Goal: Task Accomplishment & Management: Manage account settings

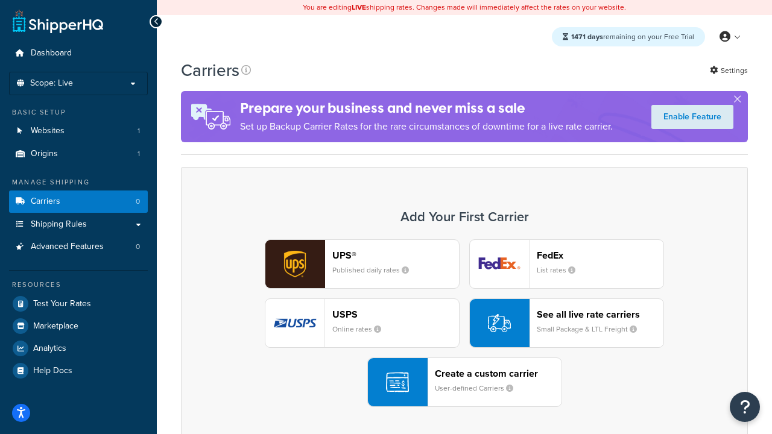
click at [464, 323] on div "UPS® Published daily rates FedEx List rates USPS Online rates See all live rate…" at bounding box center [464, 323] width 541 height 168
click at [600, 255] on header "FedEx" at bounding box center [600, 255] width 127 height 11
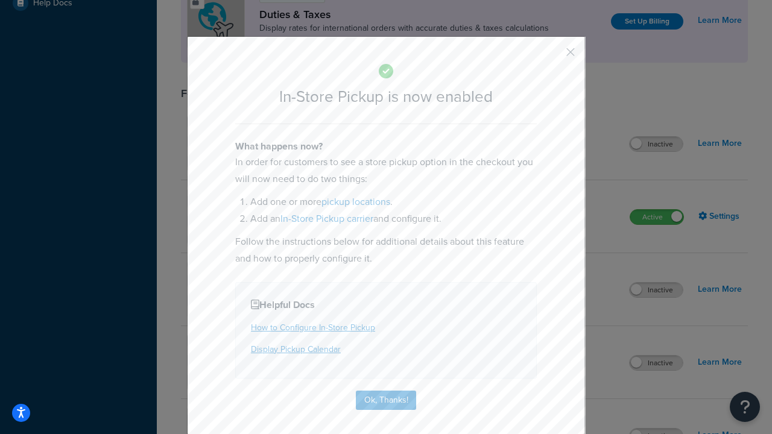
click at [552, 56] on button "button" at bounding box center [552, 56] width 3 height 3
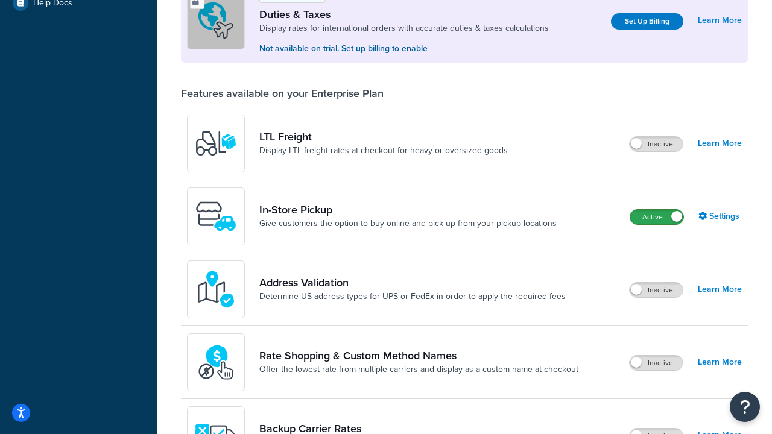
scroll to position [368, 0]
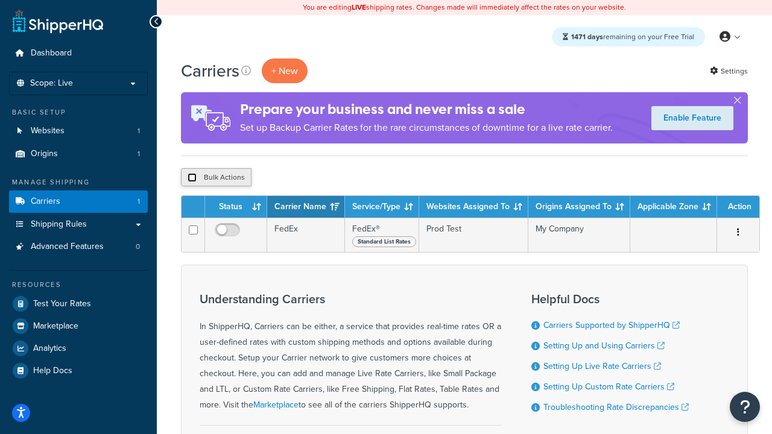
click at [192, 178] on input "checkbox" at bounding box center [191, 177] width 9 height 9
checkbox input "true"
click at [324, 178] on button "Delete" at bounding box center [322, 177] width 42 height 18
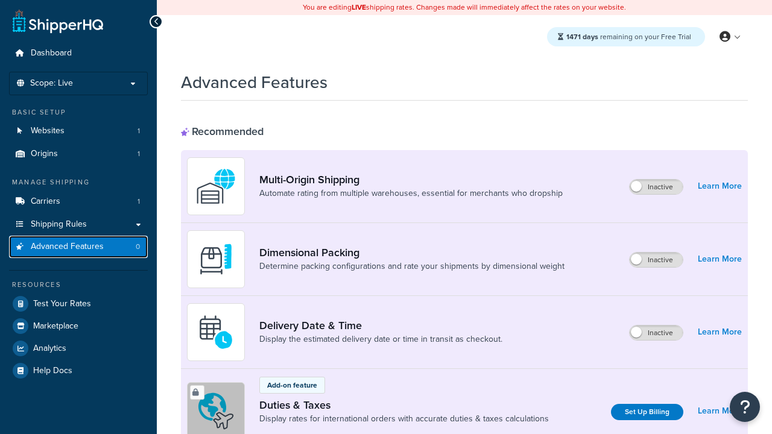
click at [78, 247] on span "Advanced Features" at bounding box center [67, 247] width 73 height 10
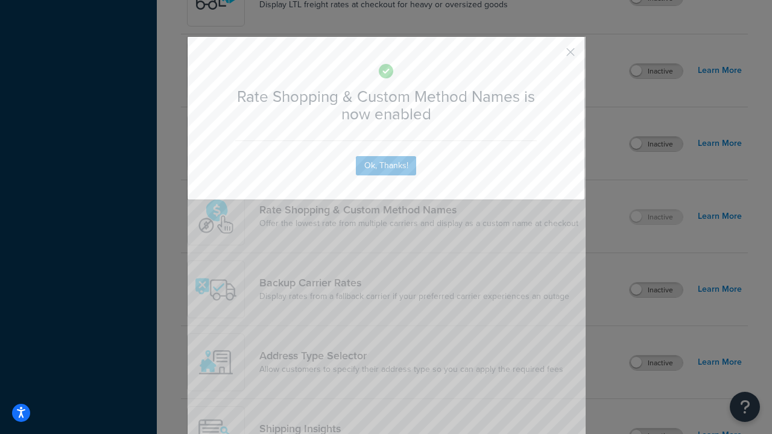
click at [552, 56] on button "button" at bounding box center [552, 56] width 3 height 3
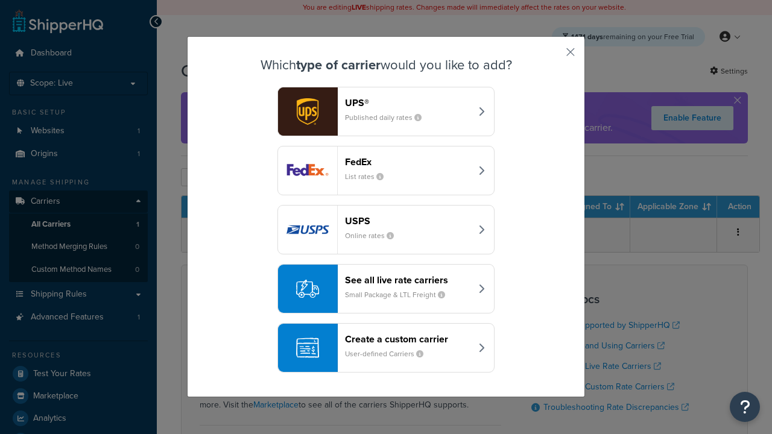
click at [386, 289] on div "See all live rate carriers Small Package & LTL Freight" at bounding box center [408, 288] width 126 height 29
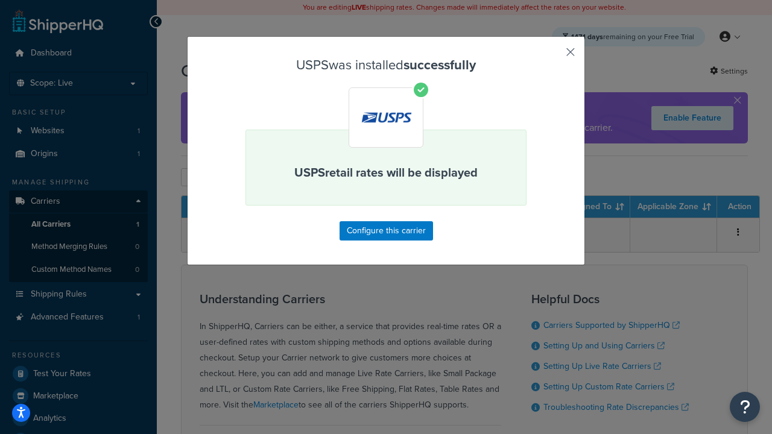
click at [552, 56] on button "button" at bounding box center [552, 56] width 3 height 3
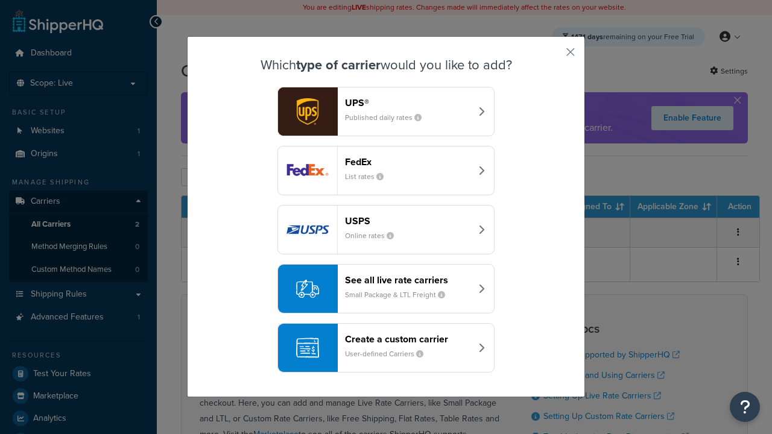
click at [386, 289] on div "See all live rate carriers Small Package & LTL Freight" at bounding box center [408, 288] width 126 height 29
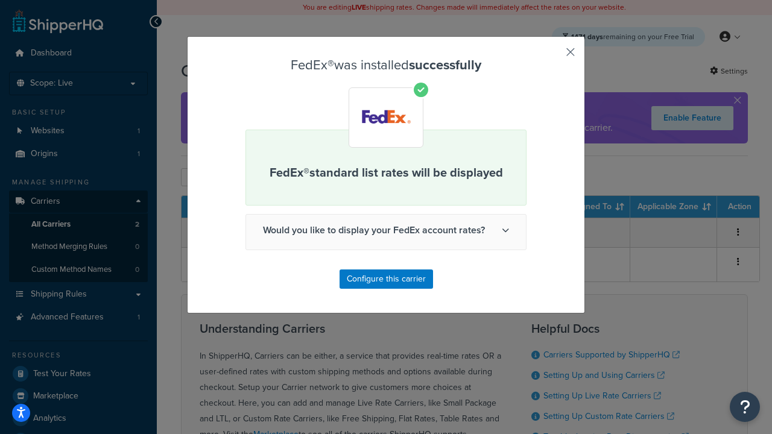
click at [552, 56] on button "button" at bounding box center [552, 56] width 3 height 3
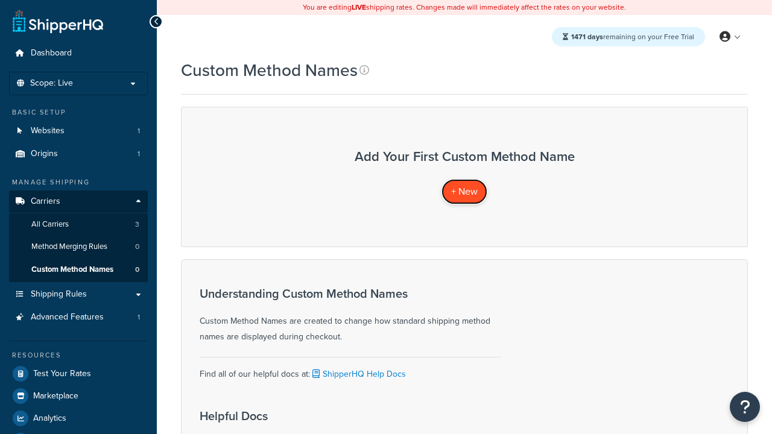
click at [464, 191] on span "+ New" at bounding box center [464, 191] width 27 height 14
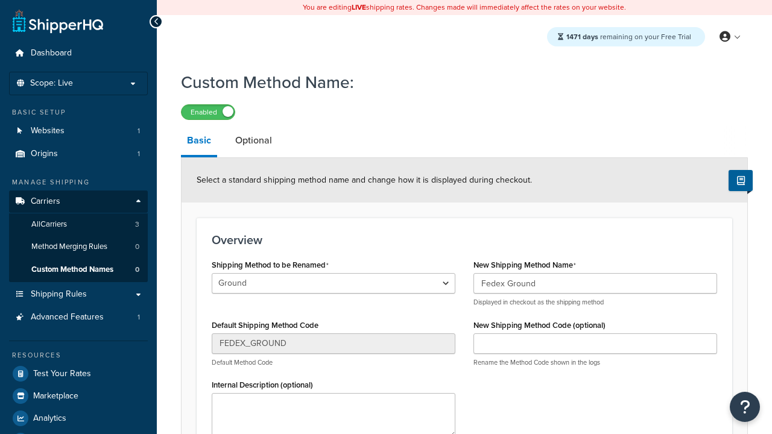
type input "Fedex Ground"
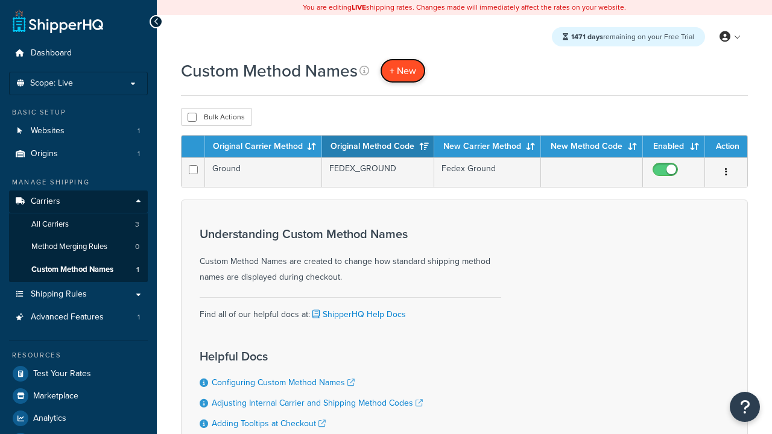
click at [403, 71] on span "+ New" at bounding box center [402, 71] width 27 height 14
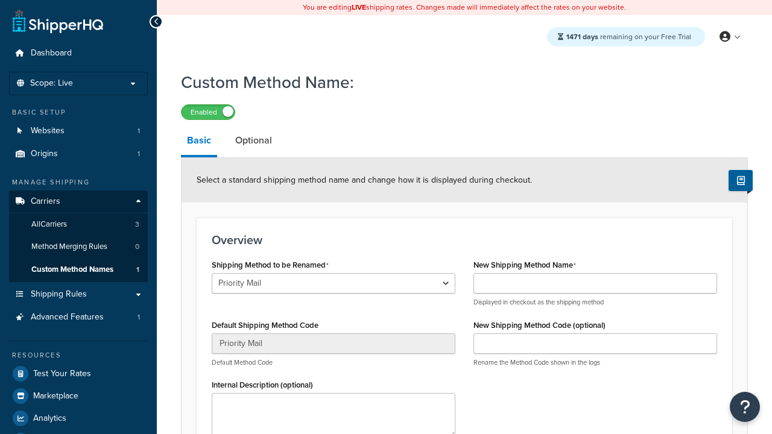
select select "729111"
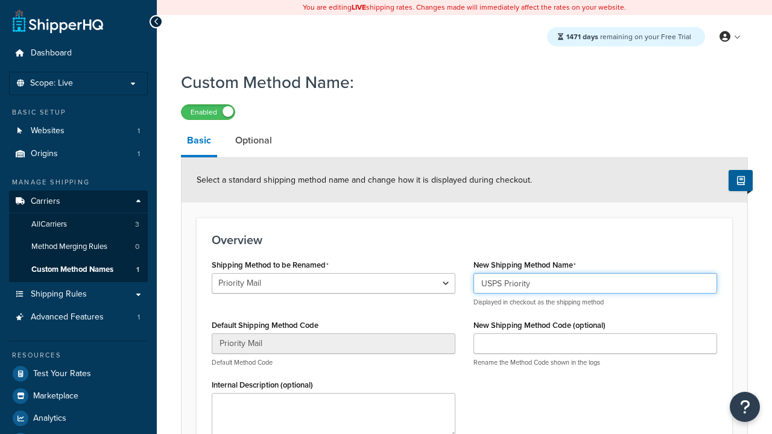
type input "USPS Priority"
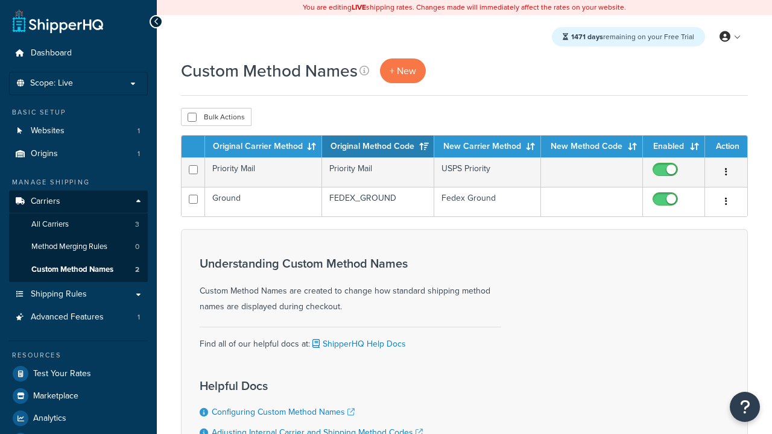
click at [263, 147] on th "Original Carrier Method" at bounding box center [263, 147] width 117 height 22
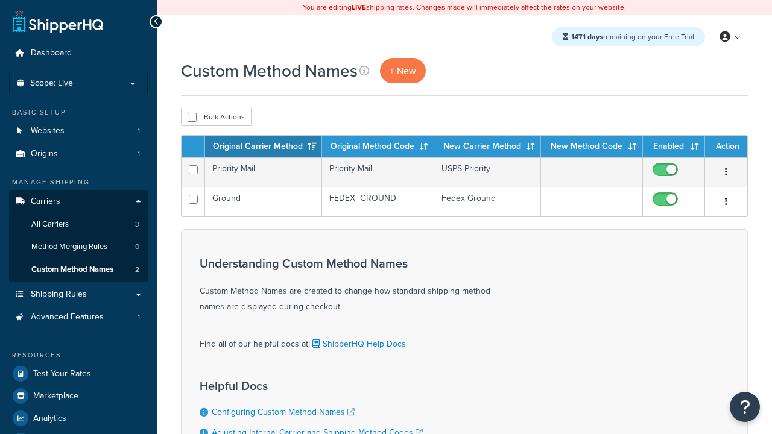
click at [378, 147] on th "Original Method Code" at bounding box center [378, 147] width 112 height 22
click at [487, 147] on th "New Carrier Method" at bounding box center [487, 147] width 107 height 22
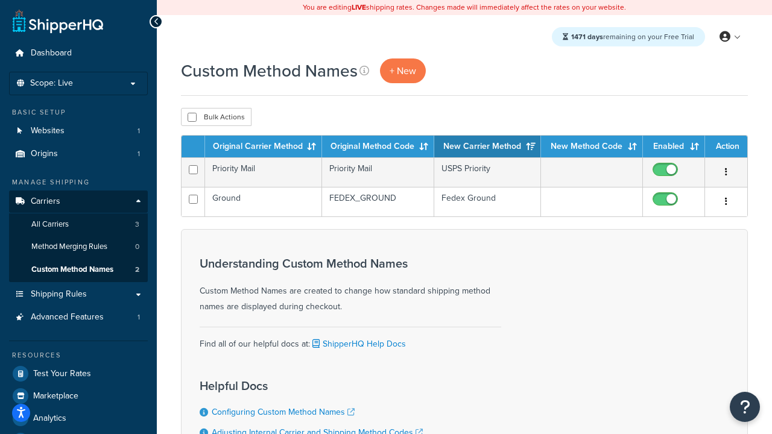
click at [673, 147] on th "Enabled" at bounding box center [674, 147] width 62 height 22
click at [726, 147] on th "Action" at bounding box center [726, 147] width 42 height 22
click at [192, 118] on input "checkbox" at bounding box center [191, 117] width 9 height 9
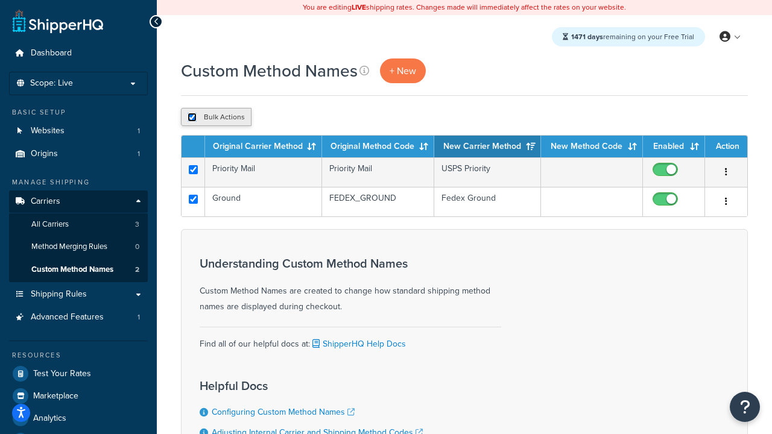
checkbox input "true"
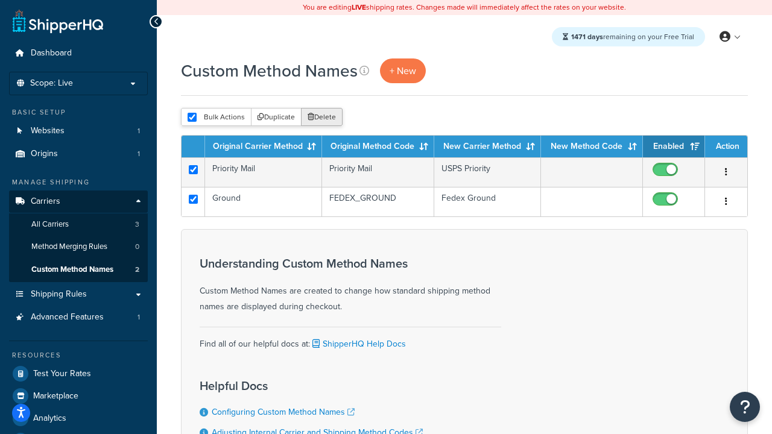
click at [324, 118] on button "Delete" at bounding box center [322, 117] width 42 height 18
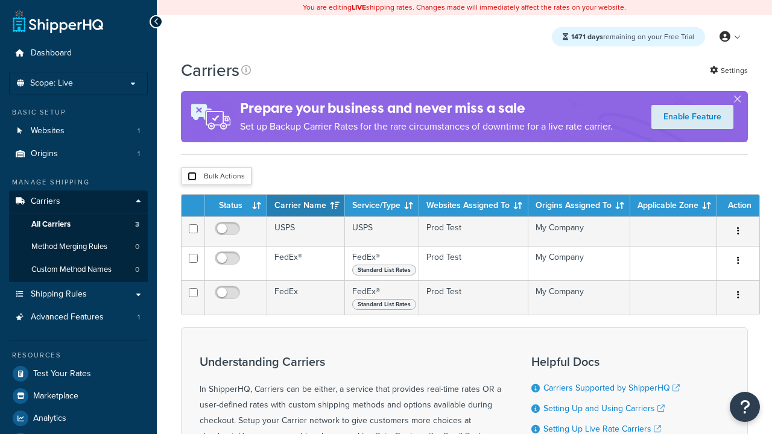
click at [192, 177] on input "checkbox" at bounding box center [191, 176] width 9 height 9
checkbox input "true"
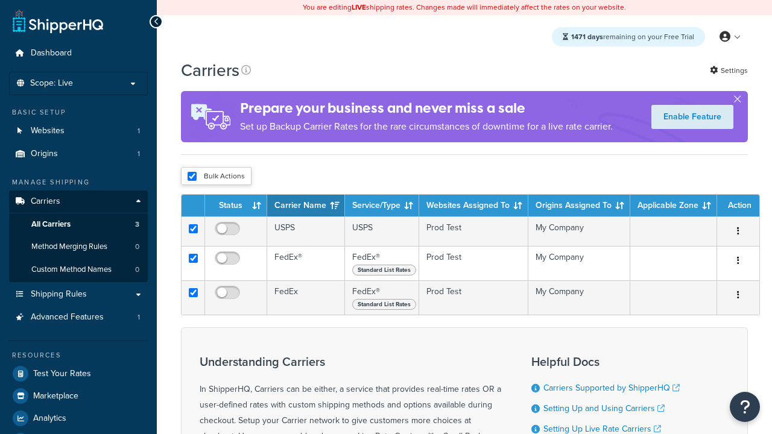
click at [0, 0] on button "Delete" at bounding box center [0, 0] width 0 height 0
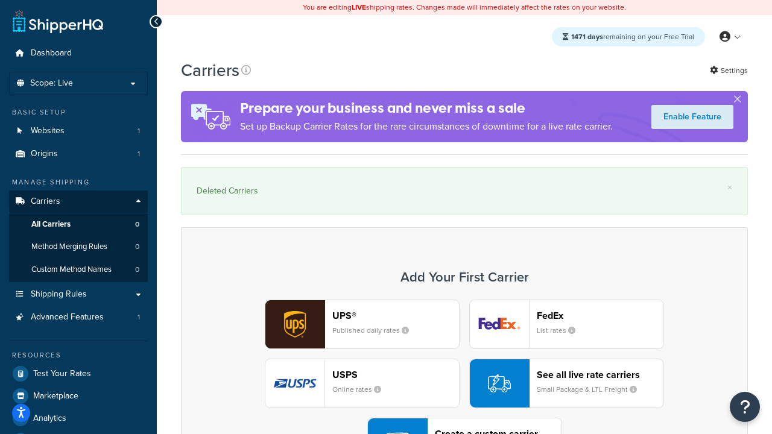
click at [464, 350] on div "UPS® Published daily rates FedEx List rates USPS Online rates See all live rate…" at bounding box center [464, 384] width 541 height 168
click at [464, 428] on div "Create a custom carrier User-defined Carriers" at bounding box center [498, 442] width 127 height 29
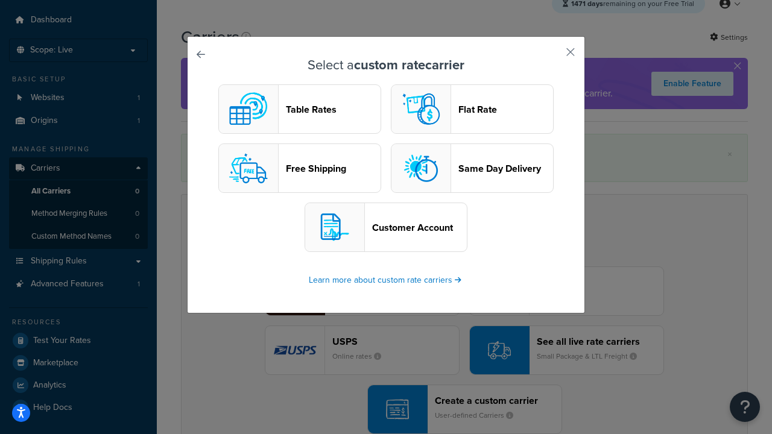
click at [472, 109] on header "Flat Rate" at bounding box center [505, 109] width 95 height 11
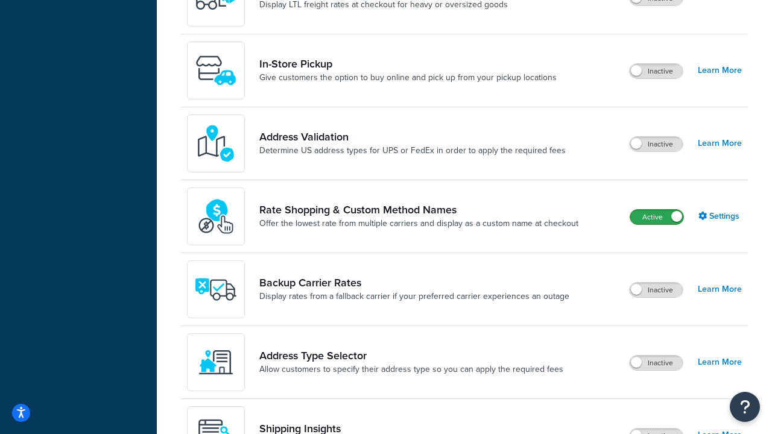
click at [657, 217] on label "Active" at bounding box center [656, 217] width 53 height 14
